Goal: Find specific page/section: Find specific page/section

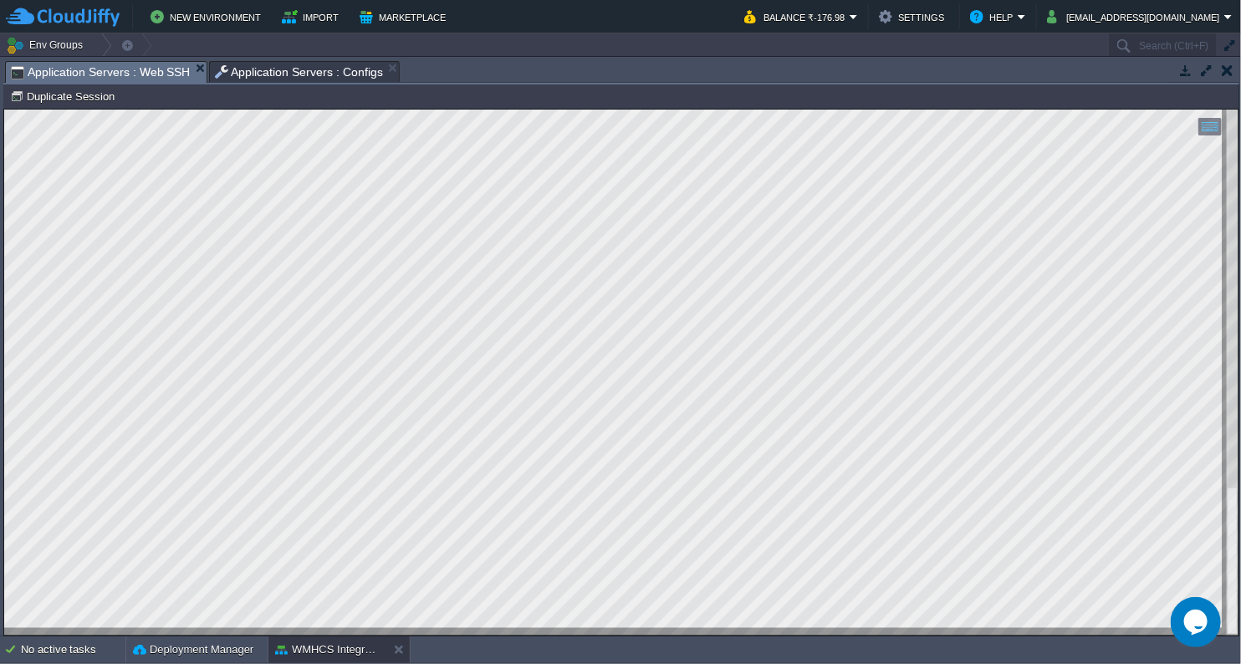
scroll to position [27, 0]
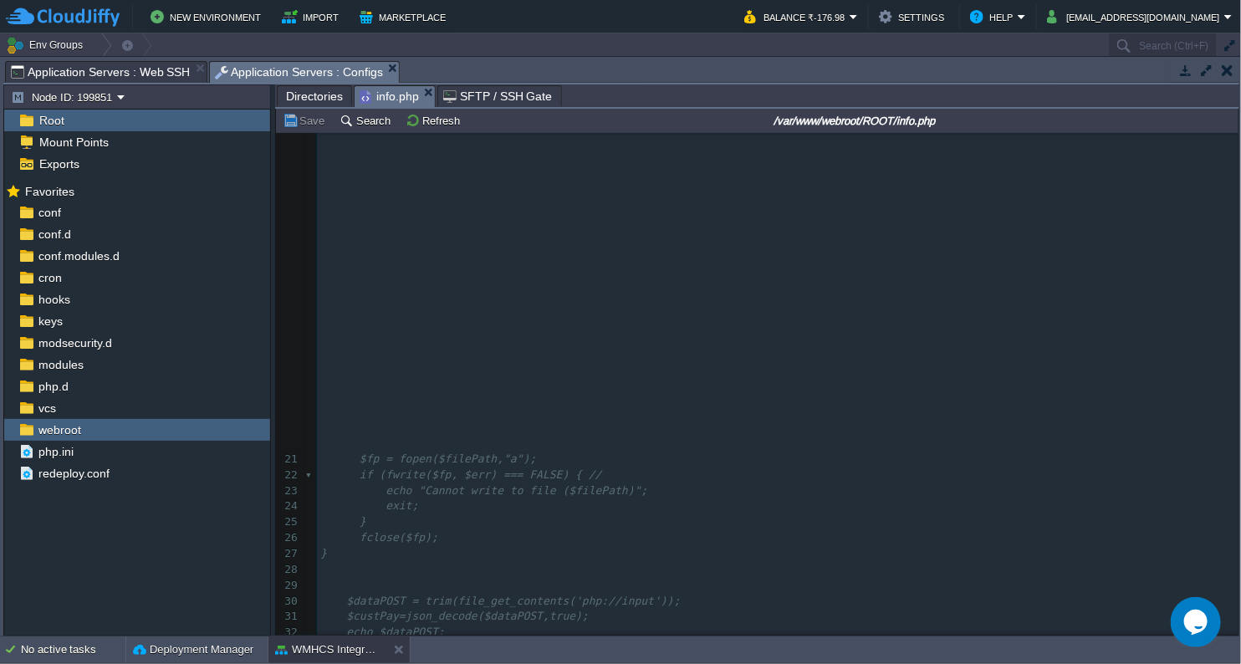
click at [286, 62] on span "Application Servers : Configs" at bounding box center [299, 72] width 169 height 21
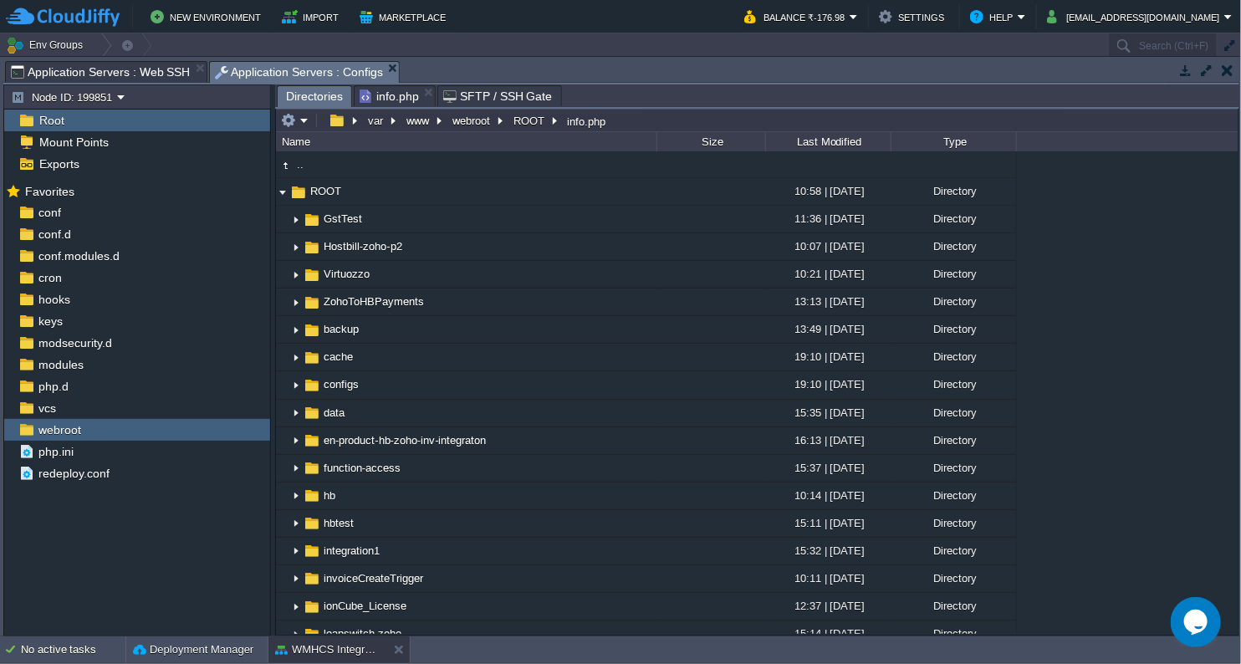
click at [323, 94] on span "Directories" at bounding box center [314, 96] width 57 height 21
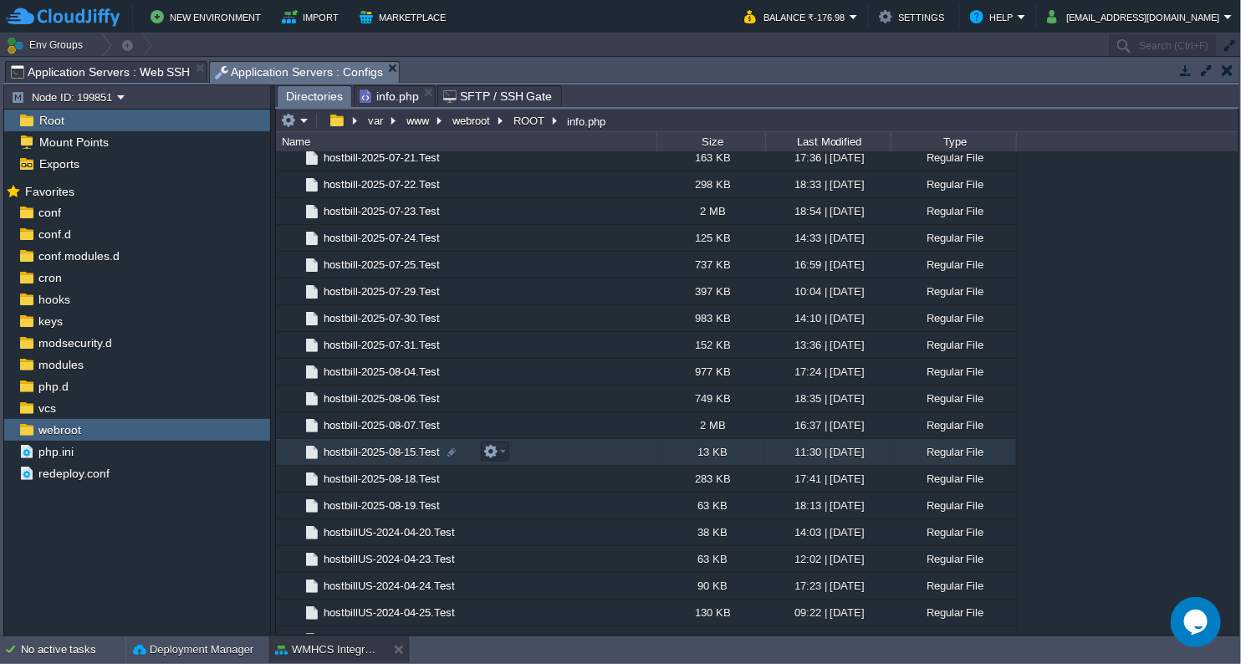
scroll to position [1427, 0]
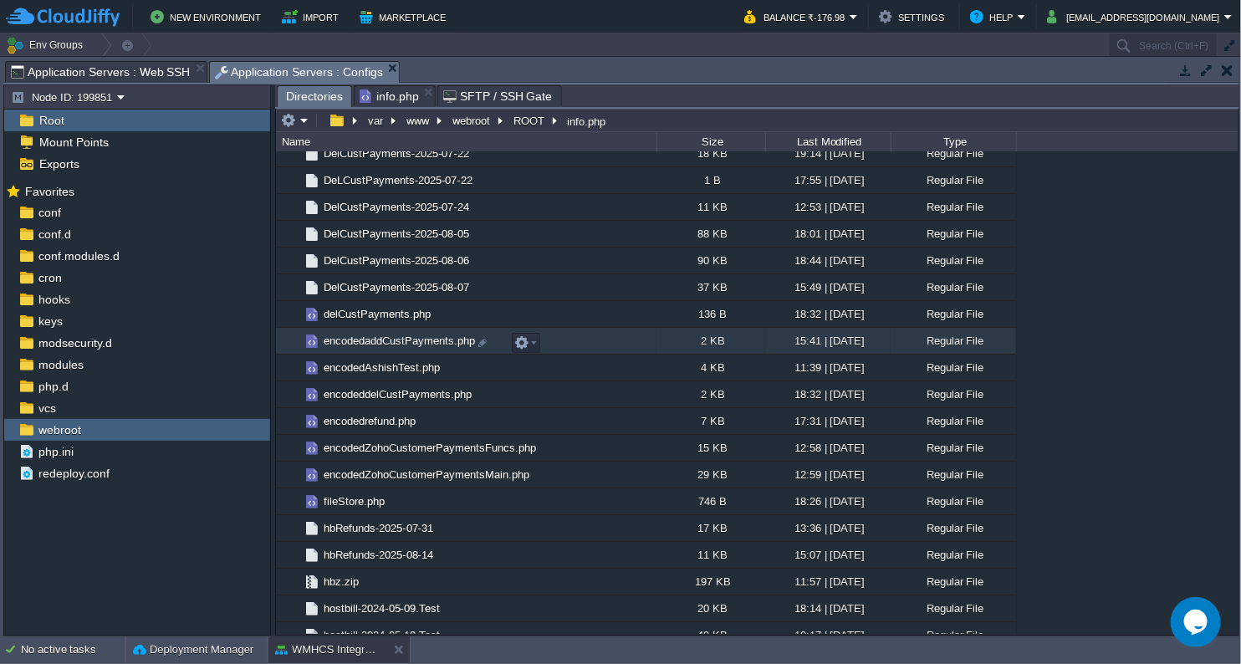
click at [400, 340] on span "encodedaddCustPayments.php" at bounding box center [399, 341] width 156 height 14
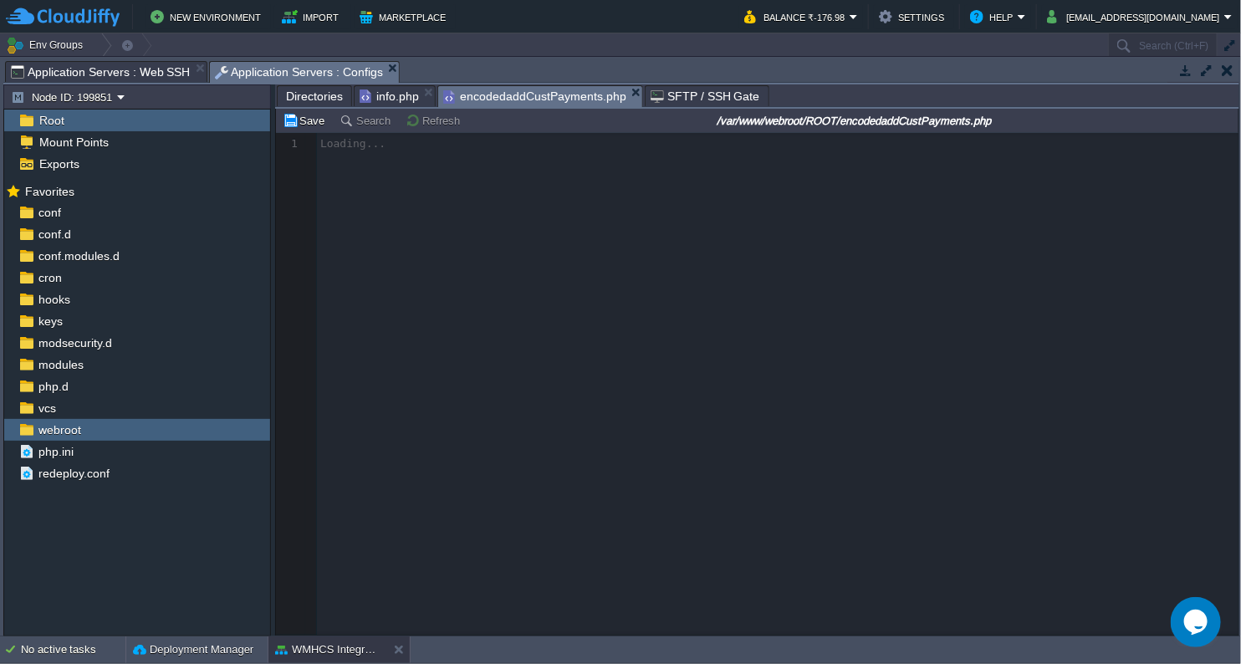
scroll to position [5, 0]
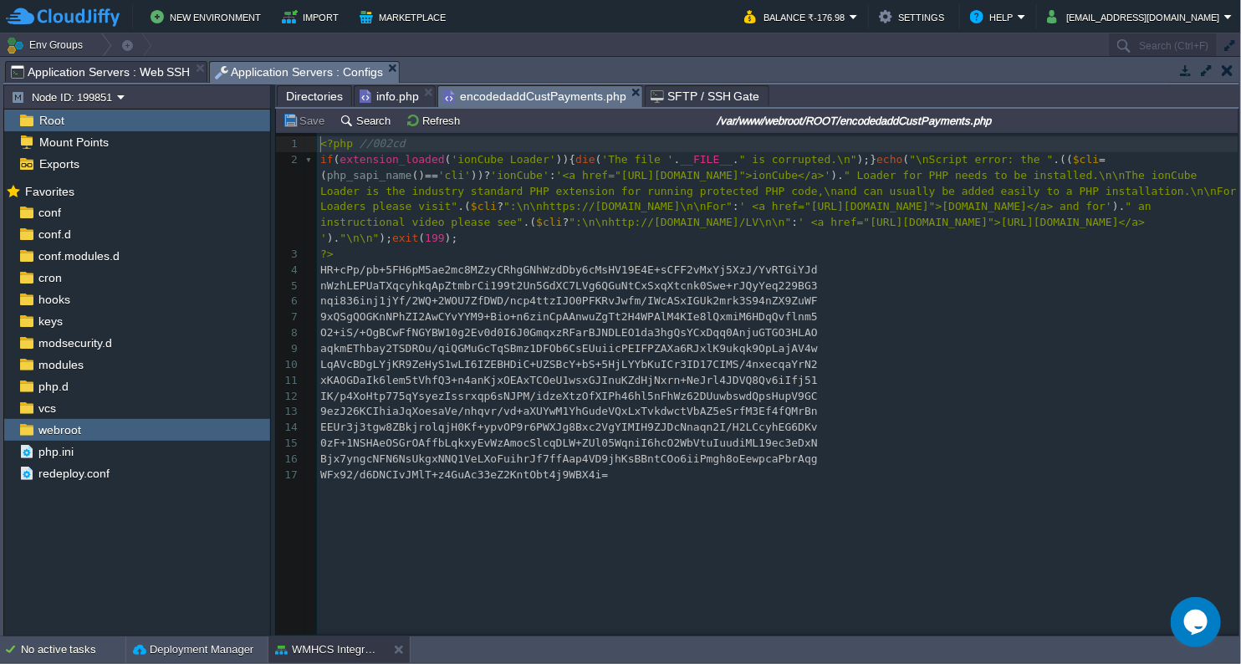
click at [135, 70] on span "Application Servers : Web SSH" at bounding box center [101, 72] width 180 height 20
click at [242, 65] on span "Application Servers : Configs" at bounding box center [299, 72] width 169 height 21
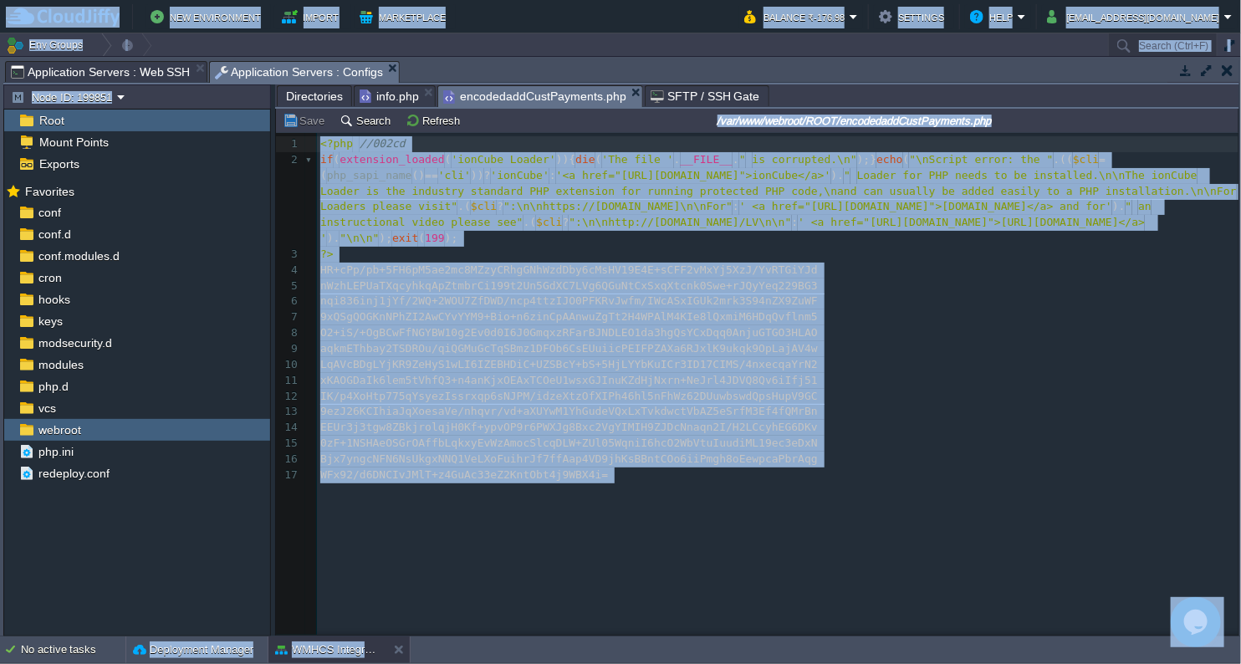
copy body "Lor Ipsumdolors Ametco Adipiscinge Seddo ₹1.86 Eiusmod Tempori Utlabor ₹-230.86…"
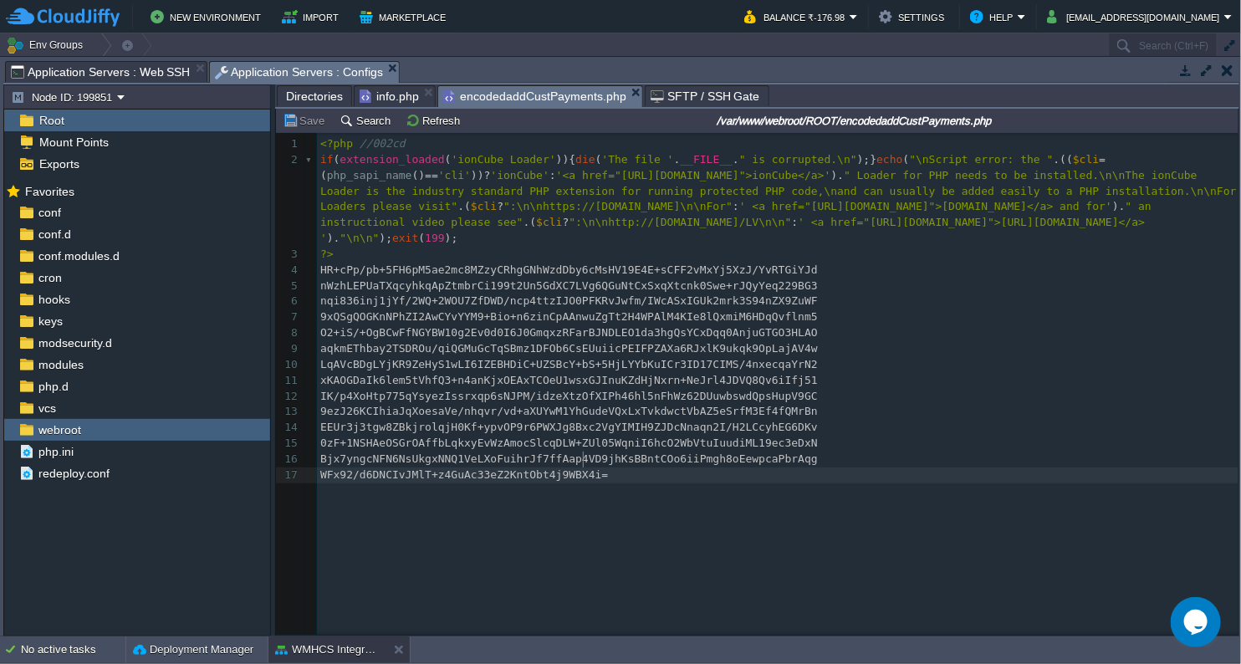
click at [526, 550] on div "17 1 <?php //002cd 2 if ( extension_loaded ( 'ionCube Loader' )){ die ( 'The fi…" at bounding box center [769, 396] width 987 height 527
click at [918, 341] on pre "aqkmEThbay2TSDROu/qiQGMuGcTqSBmz1DFOb6CsEUuiicPEIFPZAXa6RJxlK9ukqk9OpLajAV4w" at bounding box center [780, 349] width 926 height 16
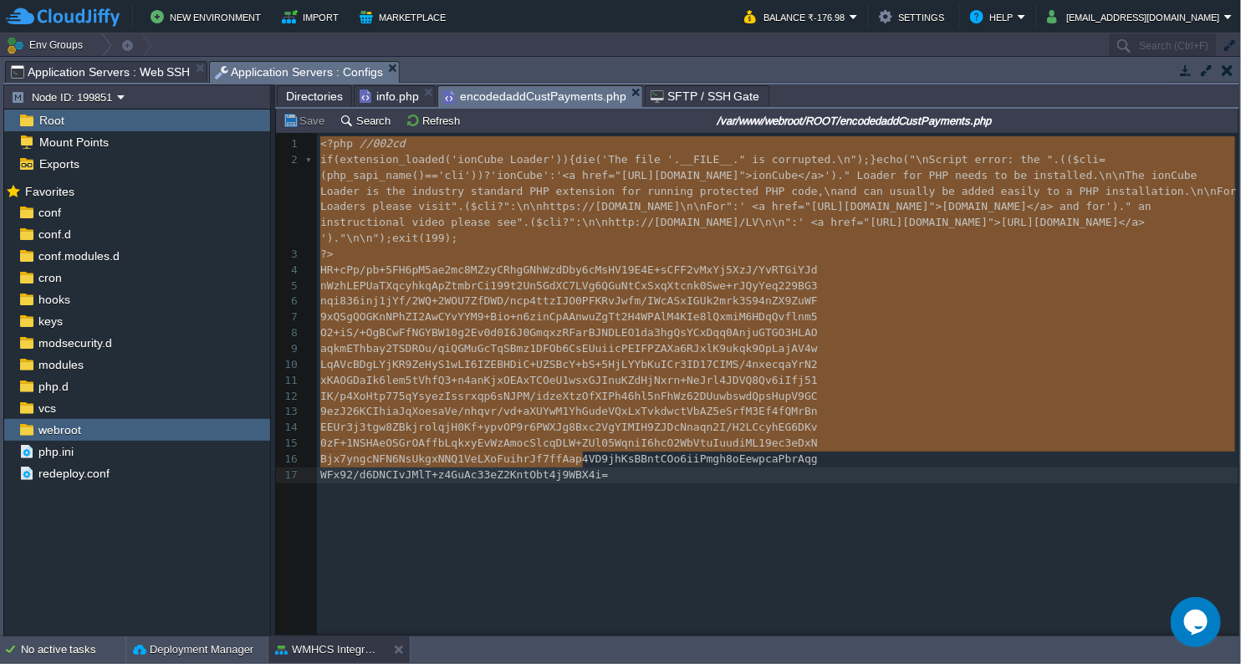
type textarea "-"
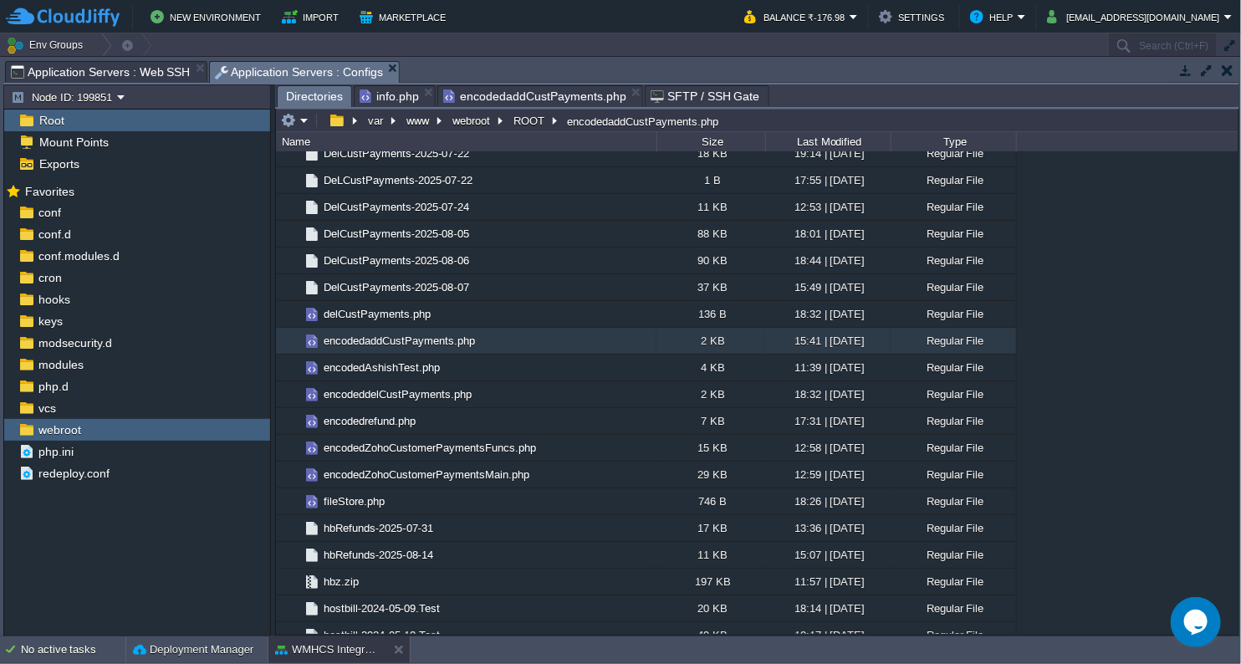
click at [327, 96] on span "Directories" at bounding box center [314, 96] width 57 height 21
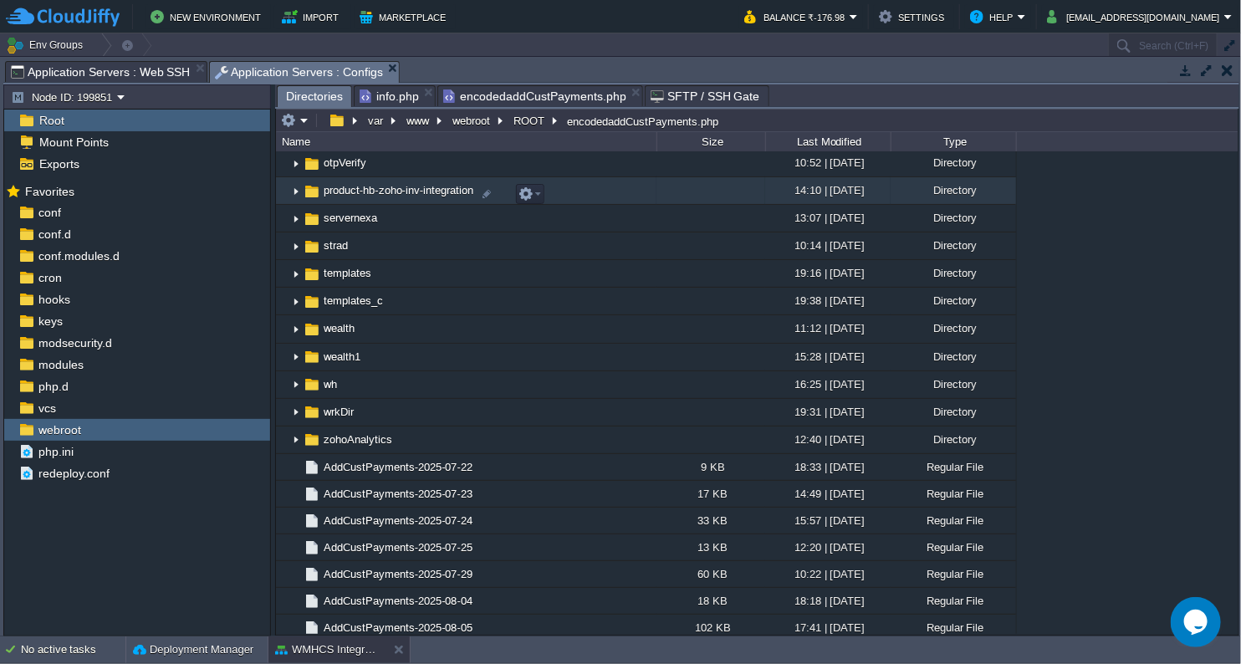
scroll to position [405, 0]
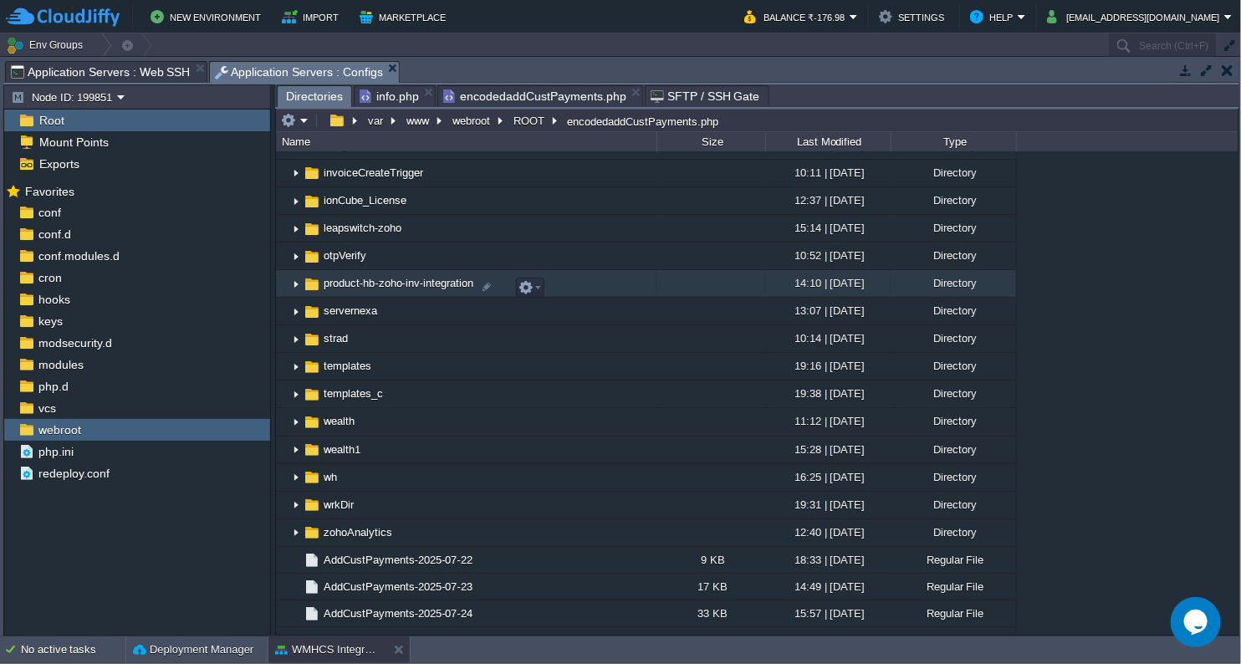
click at [421, 290] on span "product-hb-zoho-inv-integration" at bounding box center [398, 283] width 155 height 14
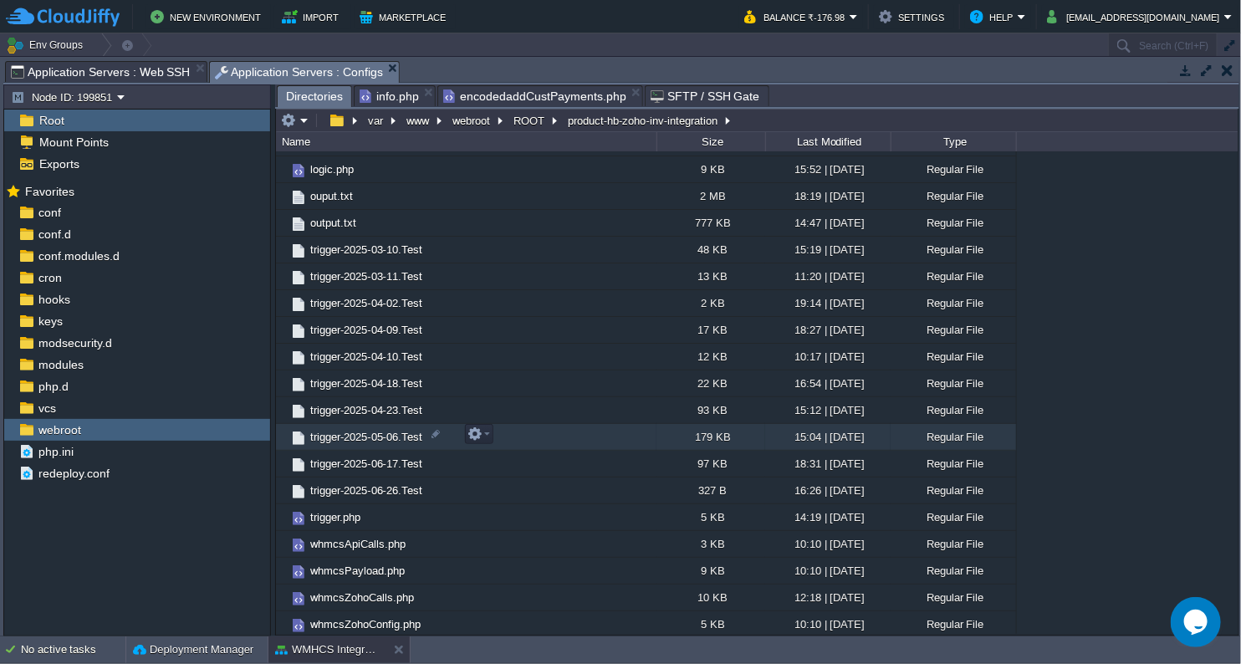
scroll to position [0, 0]
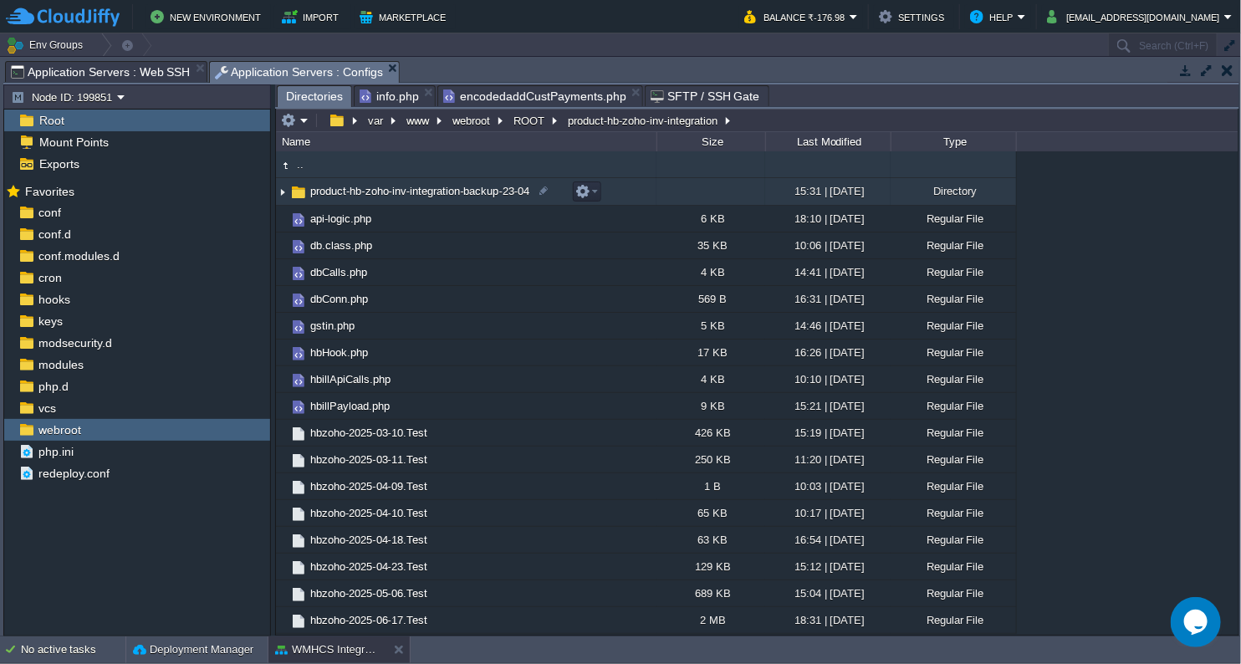
click at [466, 189] on span "product-hb-zoho-inv-integration-backup-23-04" at bounding box center [420, 191] width 224 height 14
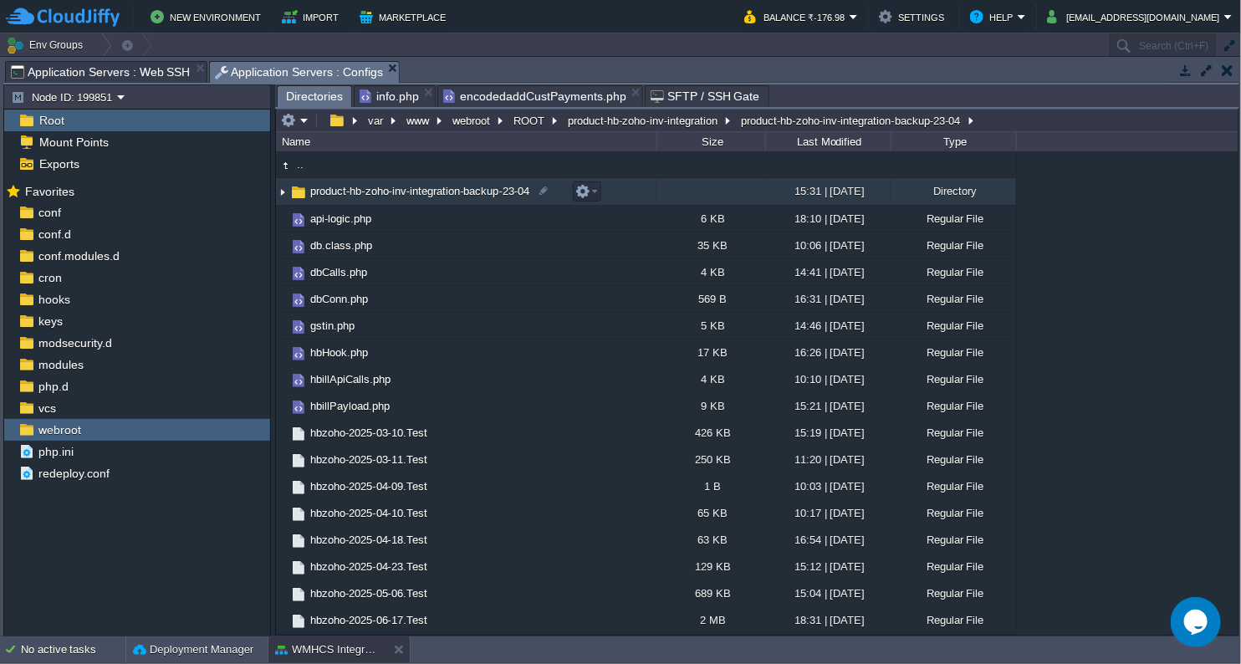
click at [466, 189] on span "product-hb-zoho-inv-integration-backup-23-04" at bounding box center [420, 191] width 224 height 14
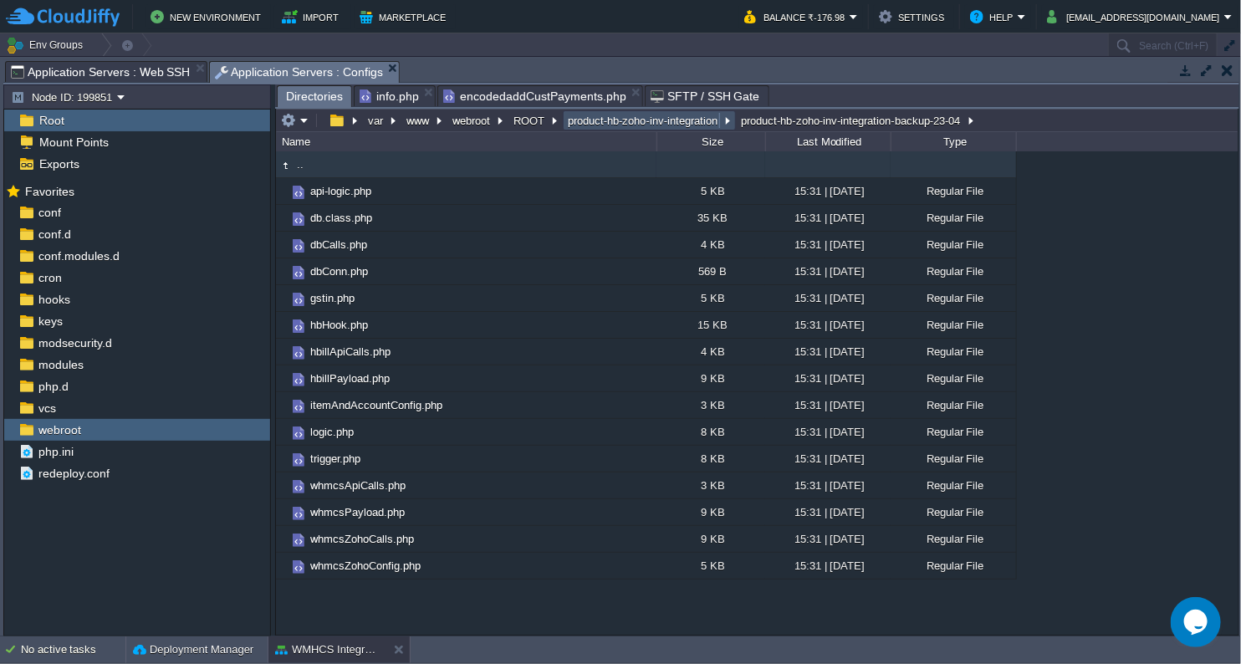
click at [635, 117] on button "product-hb-zoho-inv-integration" at bounding box center [643, 120] width 156 height 15
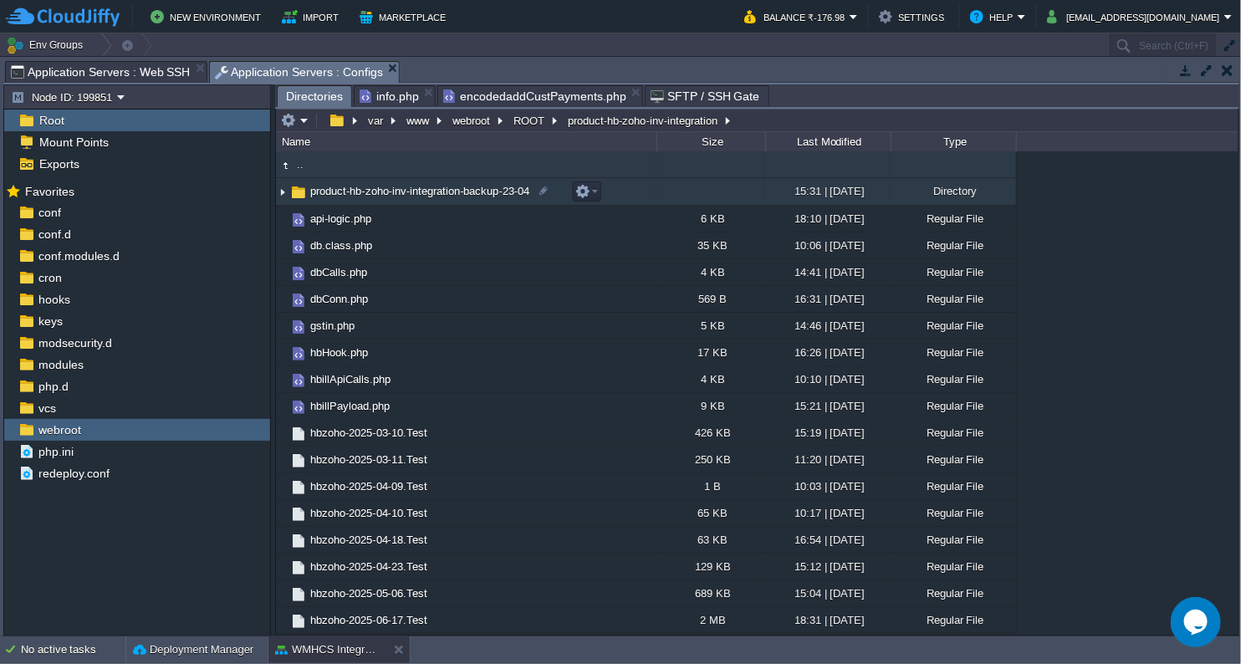
click at [490, 196] on span "product-hb-zoho-inv-integration-backup-23-04" at bounding box center [420, 191] width 224 height 14
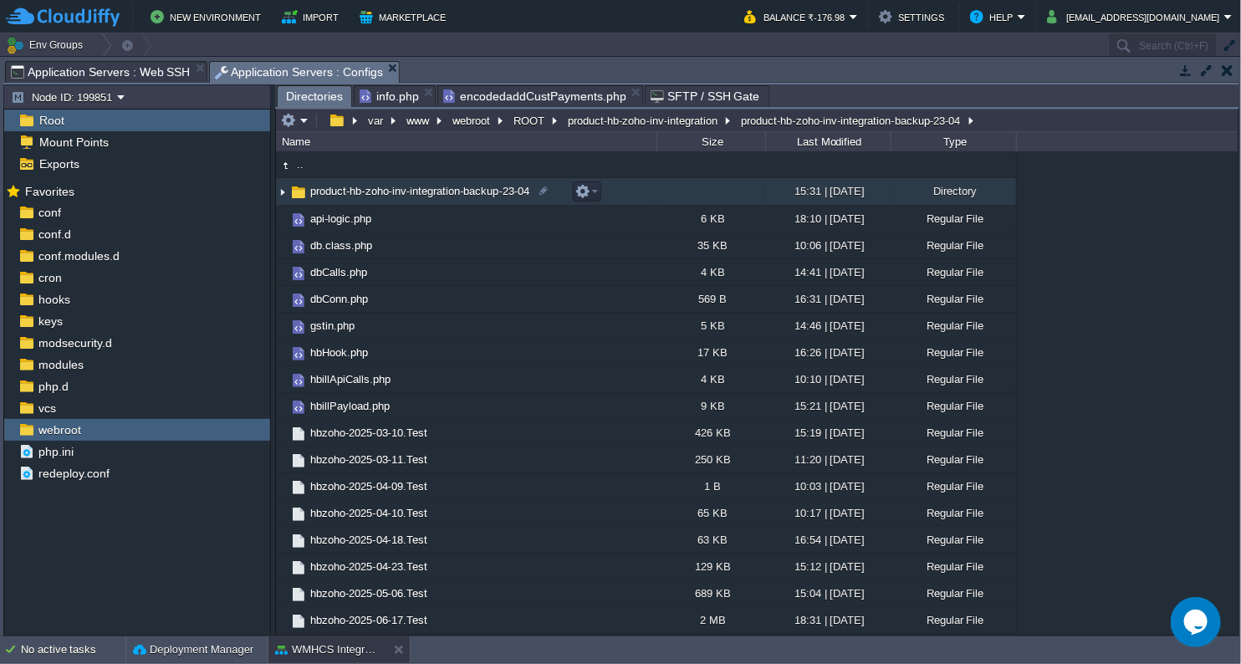
click at [490, 196] on span "product-hb-zoho-inv-integration-backup-23-04" at bounding box center [420, 191] width 224 height 14
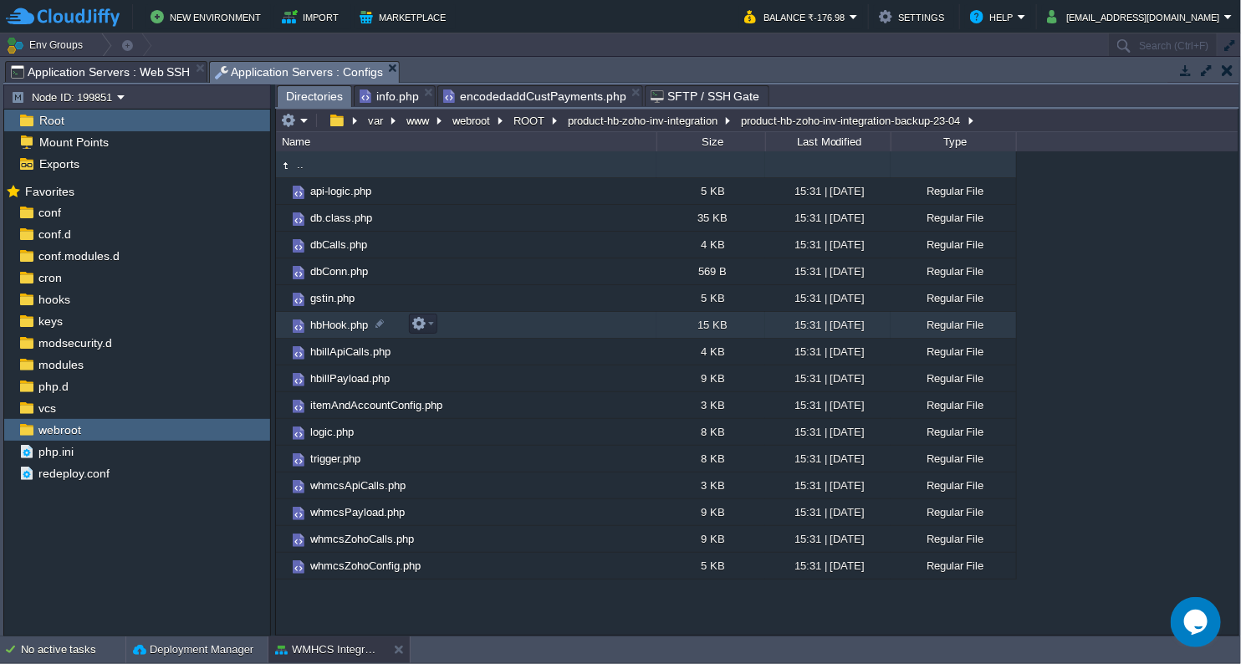
click at [326, 329] on span "hbHook.php" at bounding box center [339, 325] width 63 height 14
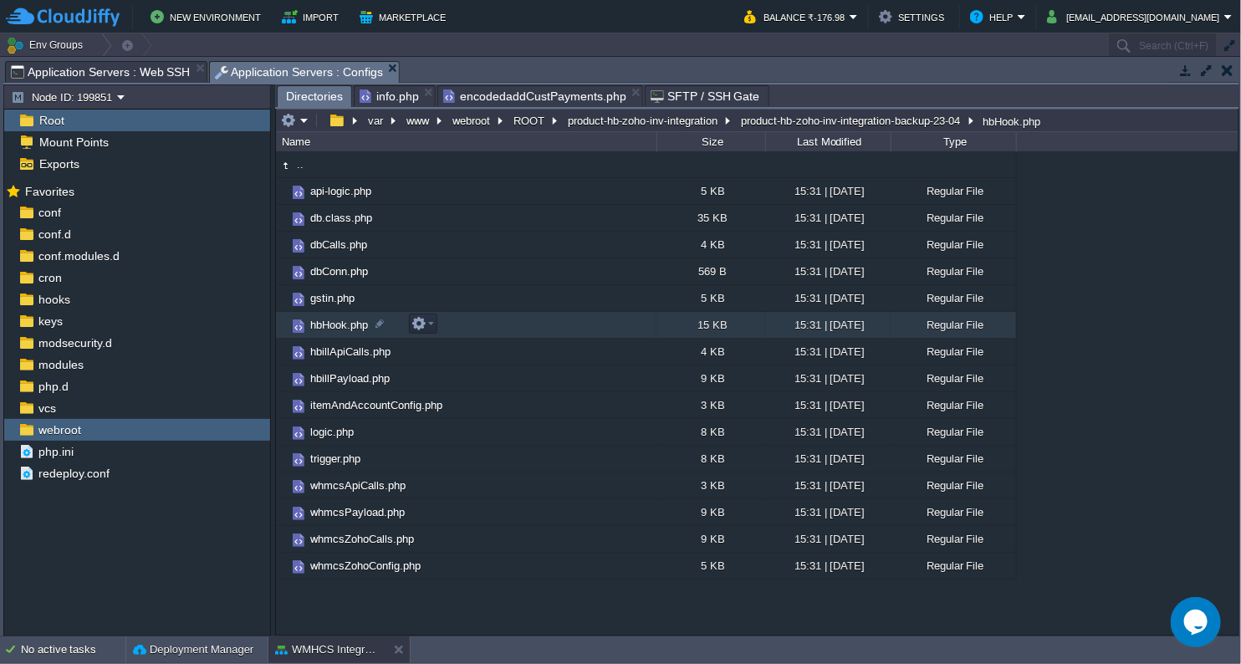
click at [326, 329] on span "hbHook.php" at bounding box center [339, 325] width 63 height 14
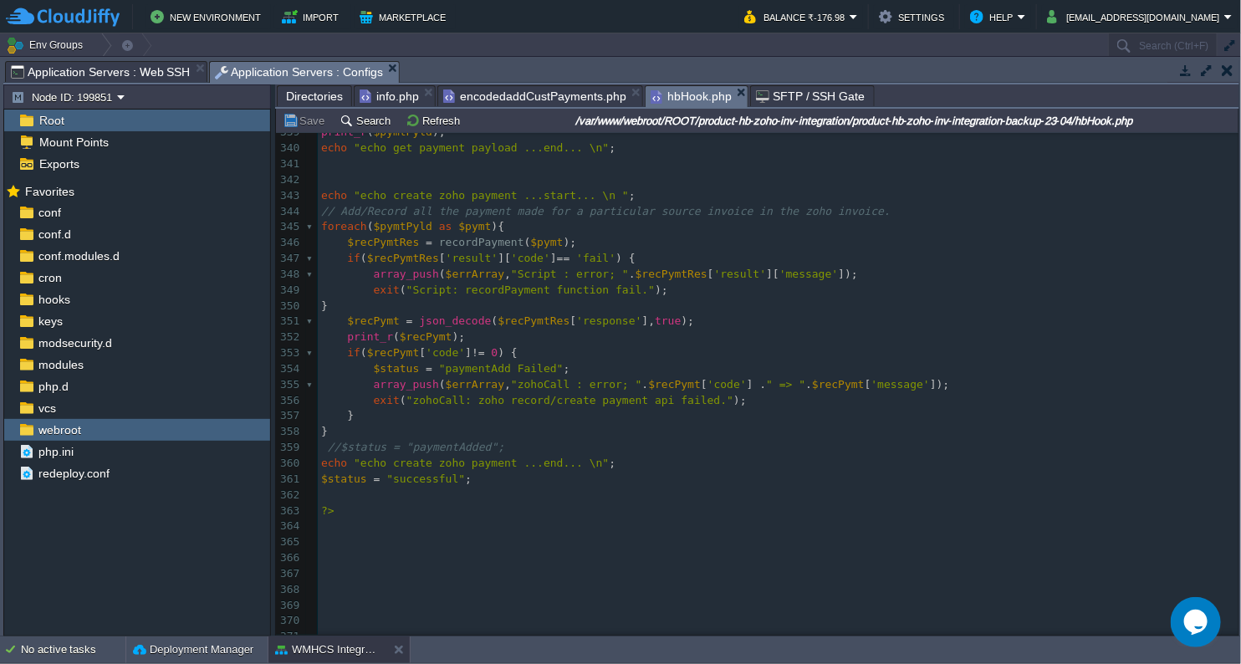
scroll to position [5387, 0]
